Goal: Task Accomplishment & Management: Manage account settings

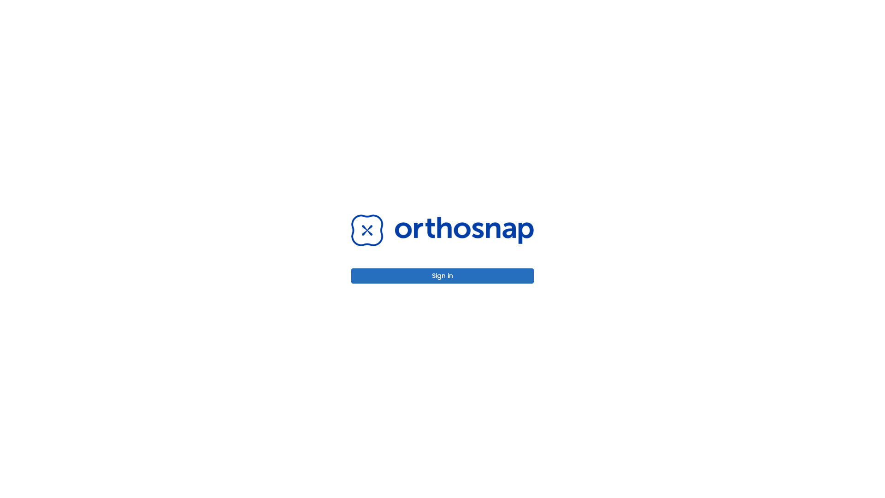
click at [442, 276] on button "Sign in" at bounding box center [442, 275] width 183 height 15
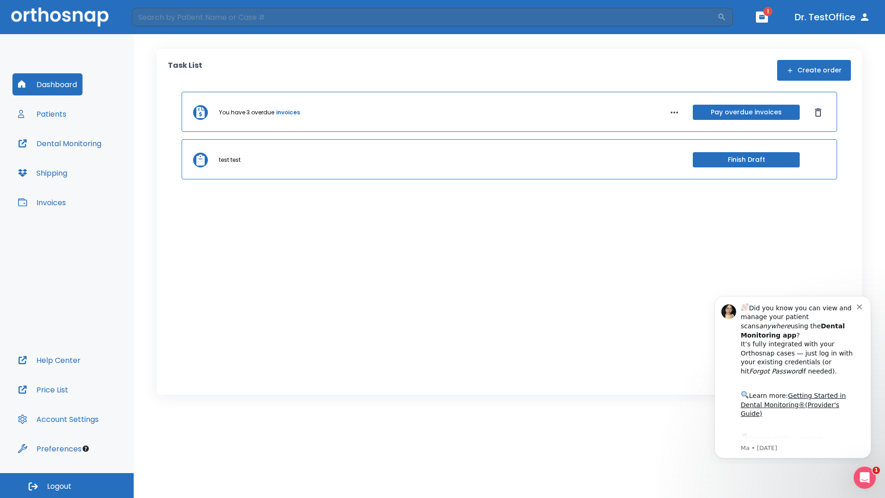
click at [67, 485] on span "Logout" at bounding box center [59, 486] width 24 height 10
